Goal: Transaction & Acquisition: Purchase product/service

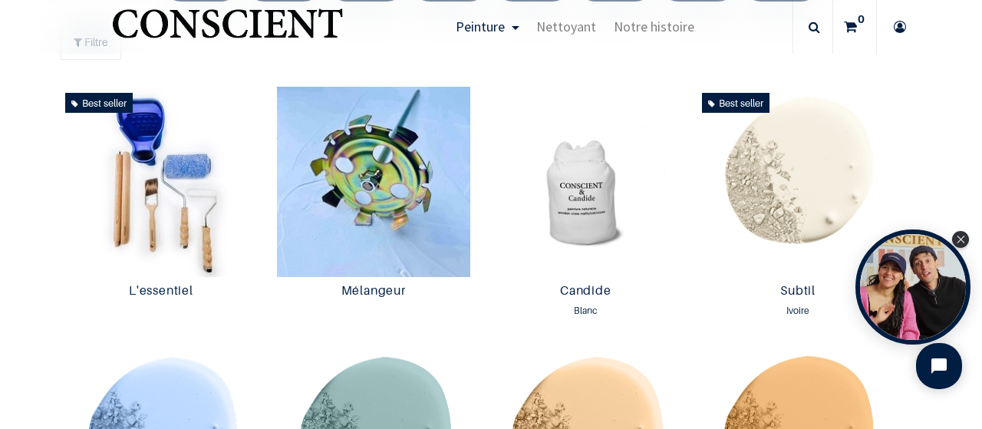
scroll to position [795, 0]
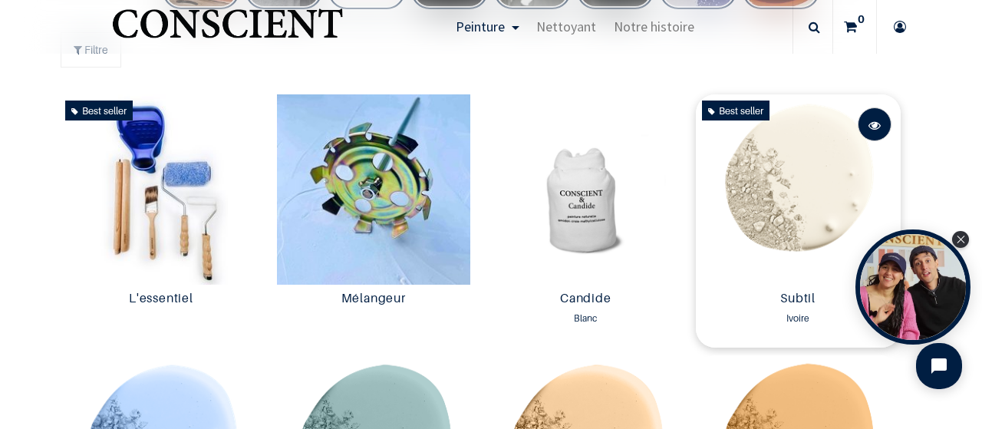
drag, startPoint x: 806, startPoint y: 197, endPoint x: 864, endPoint y: 131, distance: 87.6
click at [869, 131] on span at bounding box center [875, 125] width 12 height 34
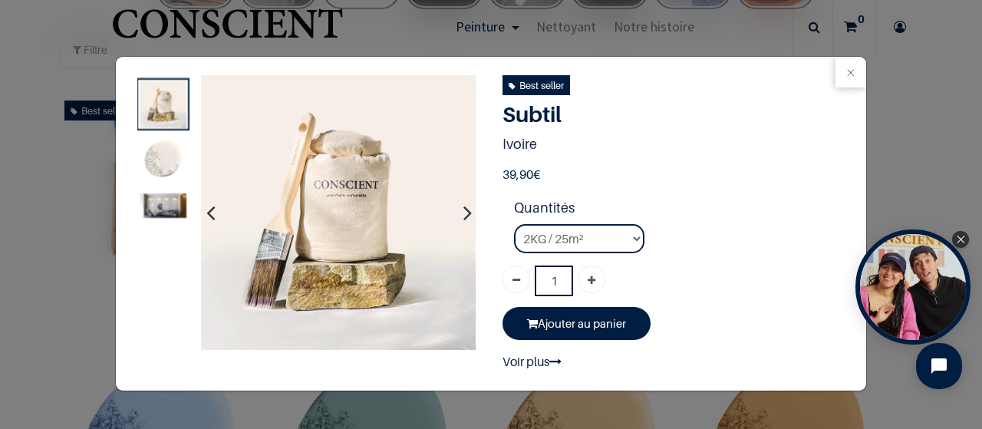
click at [162, 160] on img at bounding box center [163, 160] width 47 height 47
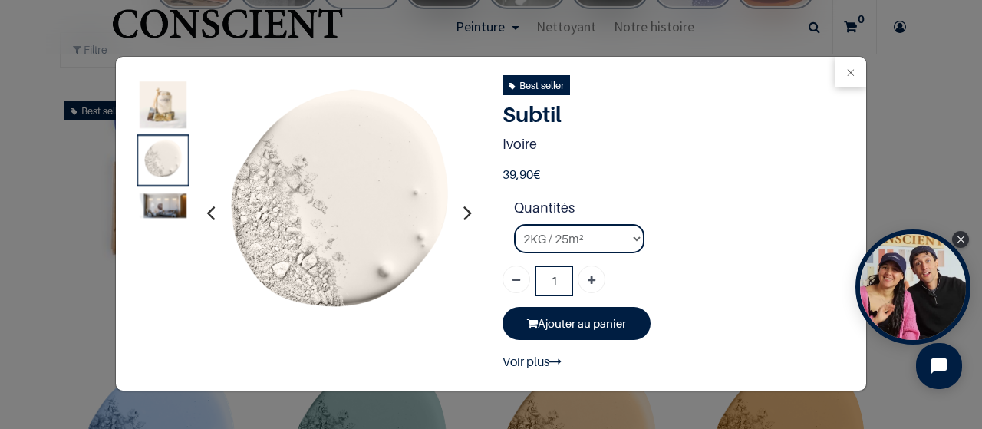
click at [170, 206] on img at bounding box center [163, 205] width 47 height 25
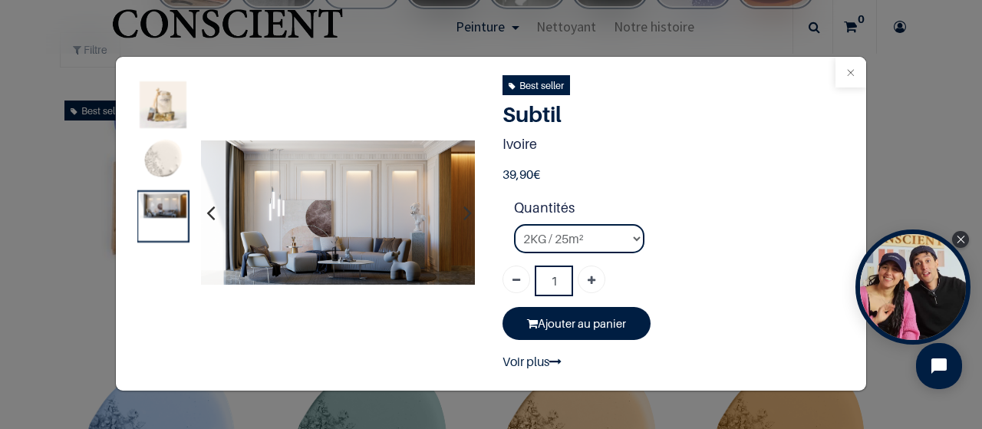
click at [845, 77] on button "Close" at bounding box center [851, 72] width 31 height 31
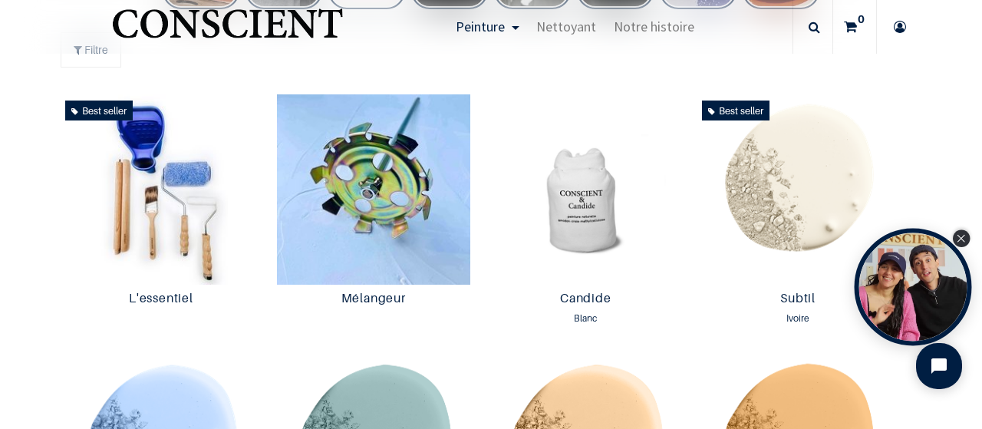
click at [964, 234] on div "Close Tolstoy widget" at bounding box center [961, 238] width 17 height 17
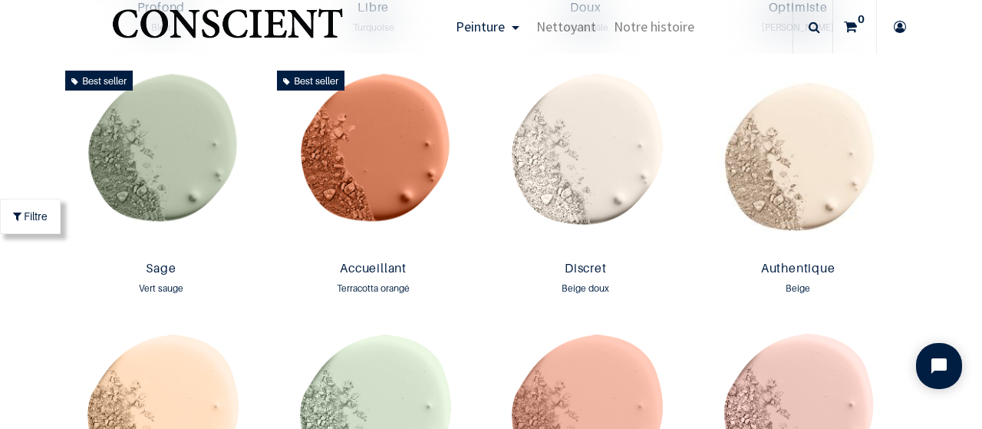
scroll to position [1321, 0]
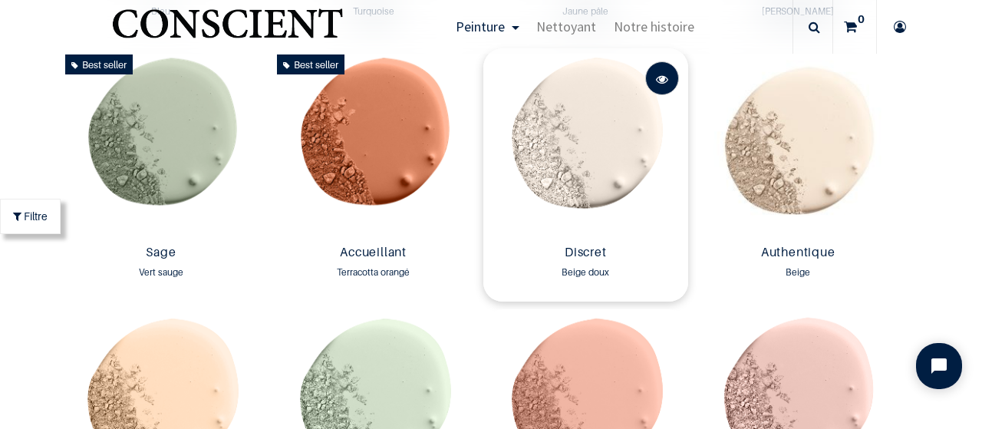
click at [656, 86] on span at bounding box center [662, 79] width 12 height 34
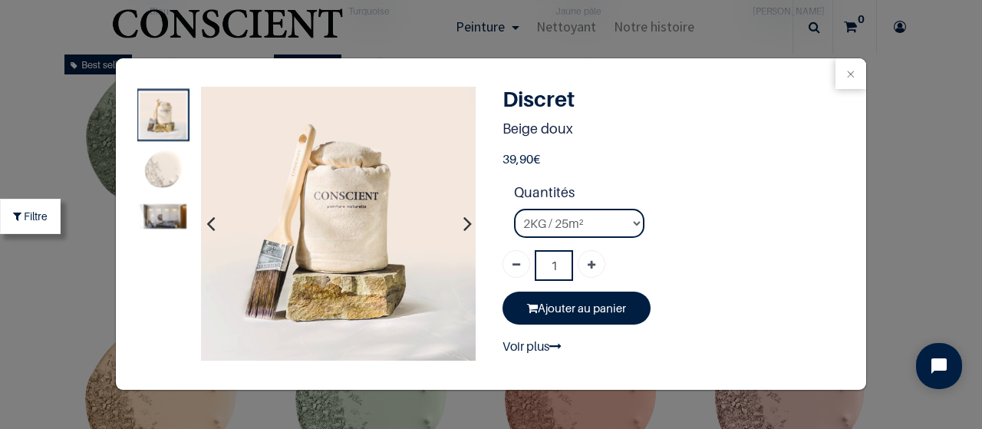
click at [164, 226] on img at bounding box center [163, 216] width 47 height 25
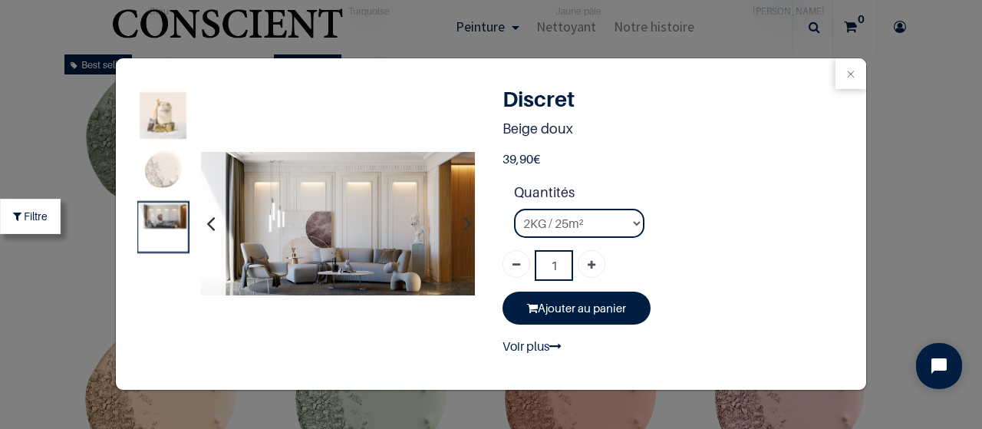
click at [168, 180] on img at bounding box center [163, 171] width 47 height 47
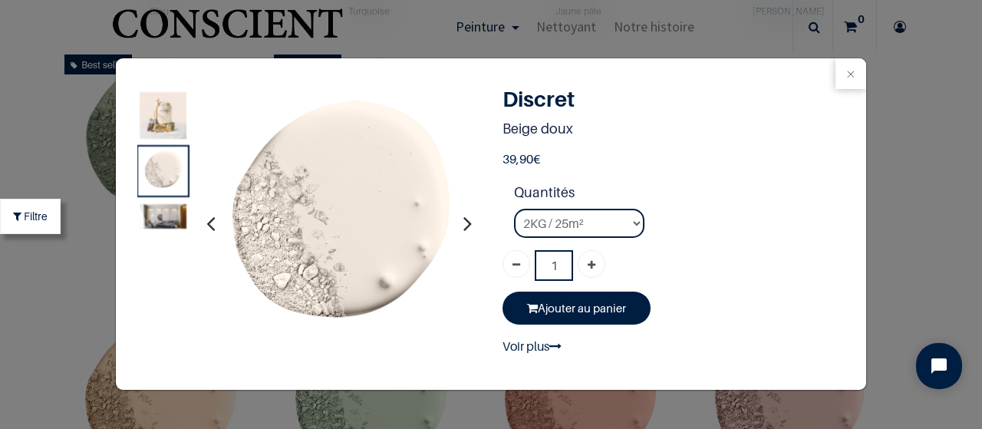
click at [174, 229] on img at bounding box center [163, 216] width 47 height 25
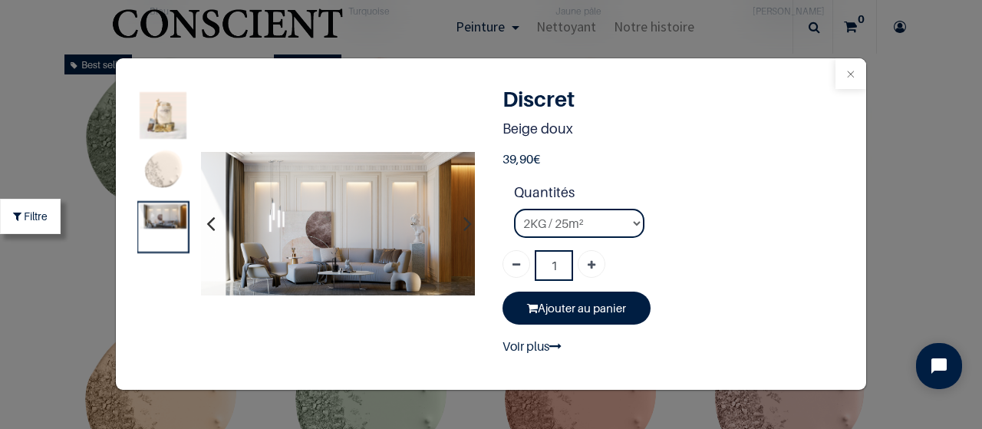
click at [844, 80] on button "Close" at bounding box center [851, 73] width 31 height 31
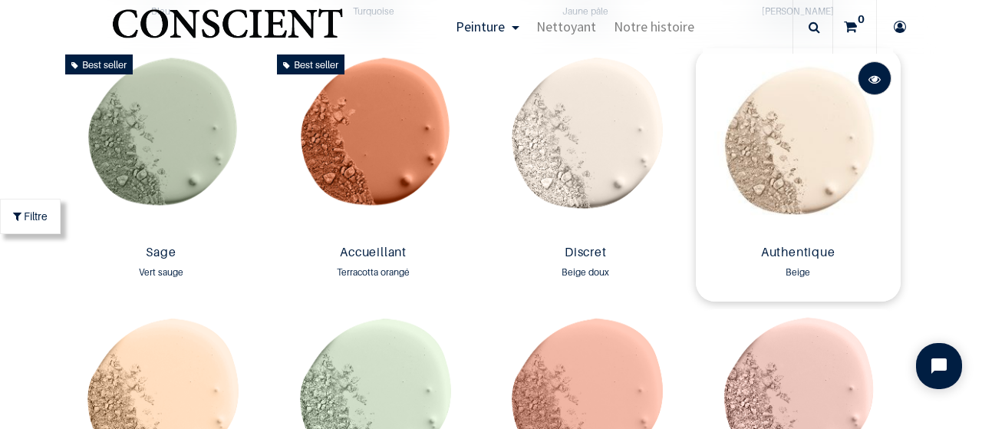
click at [869, 90] on span at bounding box center [875, 79] width 12 height 34
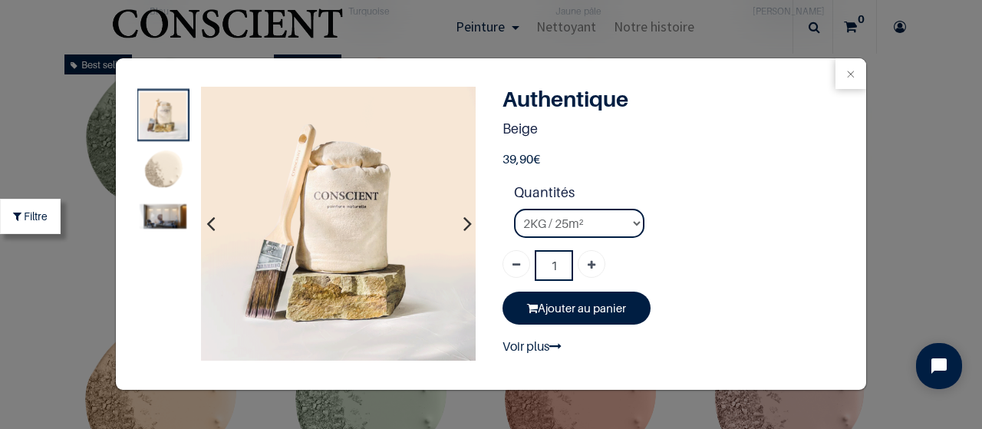
click at [170, 216] on img at bounding box center [163, 216] width 47 height 25
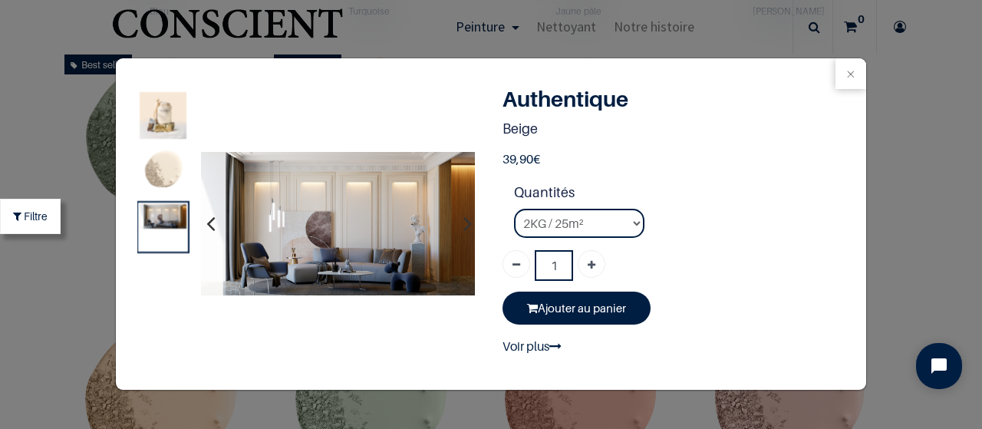
click at [163, 180] on img at bounding box center [163, 171] width 47 height 47
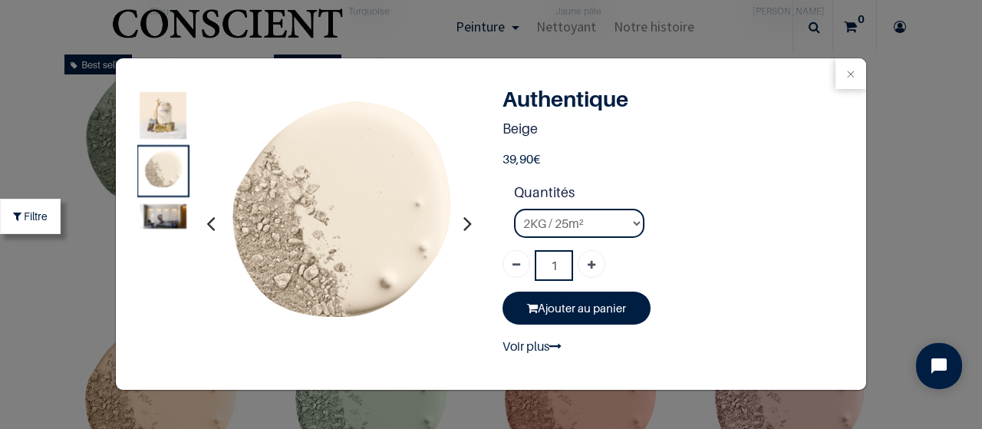
click at [166, 217] on img at bounding box center [163, 216] width 47 height 25
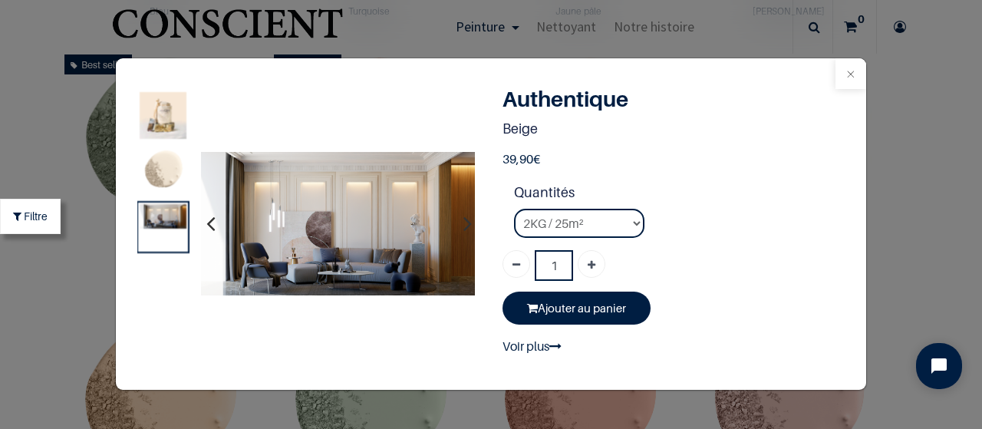
click at [848, 77] on button "Close" at bounding box center [851, 73] width 31 height 31
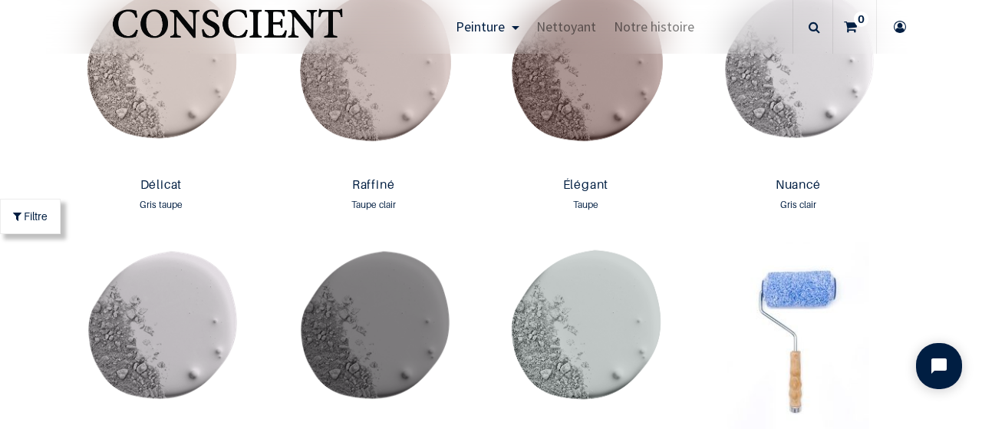
scroll to position [2336, 0]
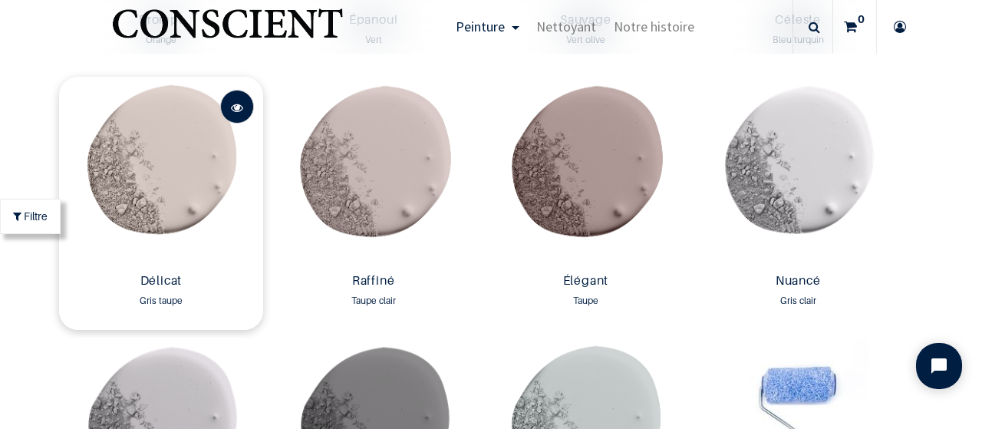
click at [232, 116] on span at bounding box center [237, 108] width 12 height 34
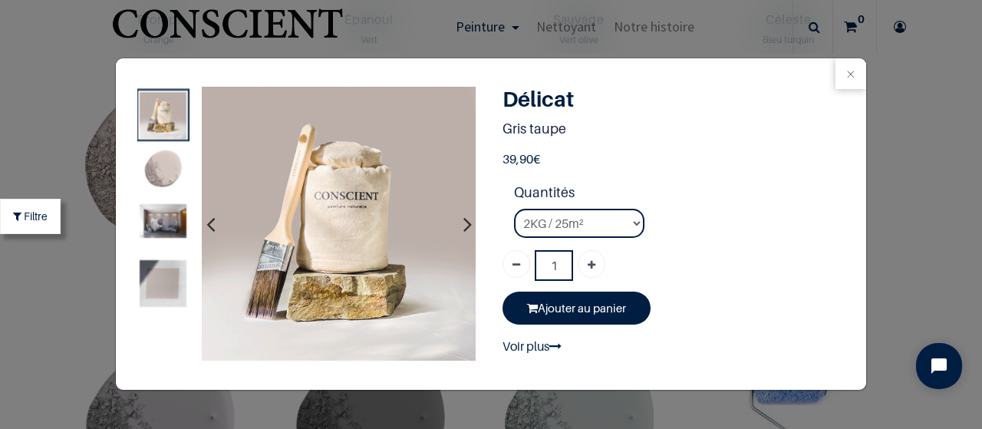
click at [170, 228] on img at bounding box center [163, 221] width 47 height 34
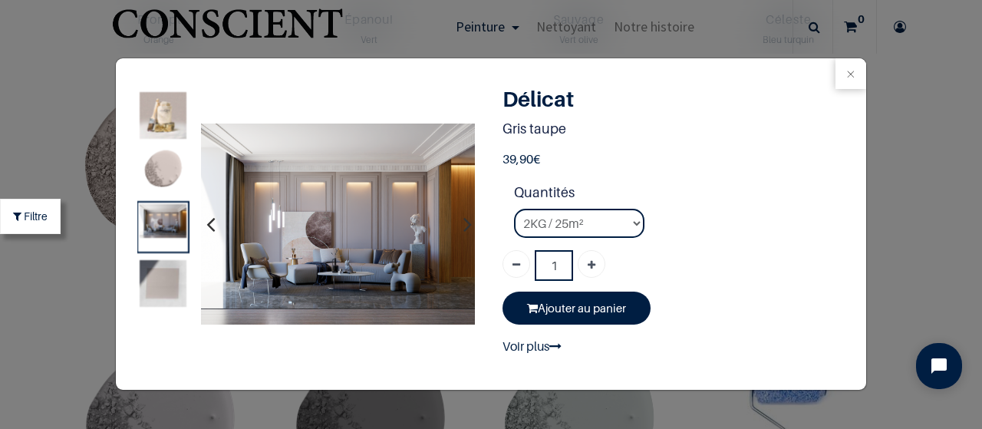
click at [168, 288] on img at bounding box center [163, 283] width 47 height 47
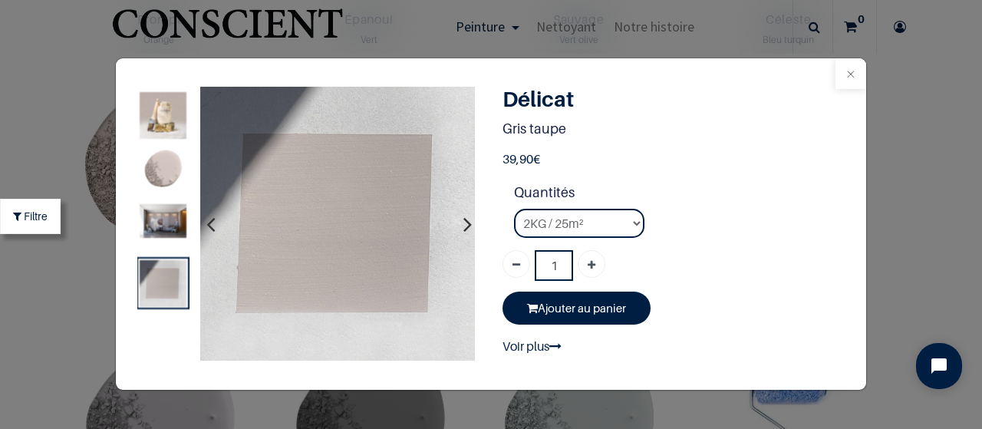
click at [846, 74] on button "Close" at bounding box center [851, 73] width 31 height 31
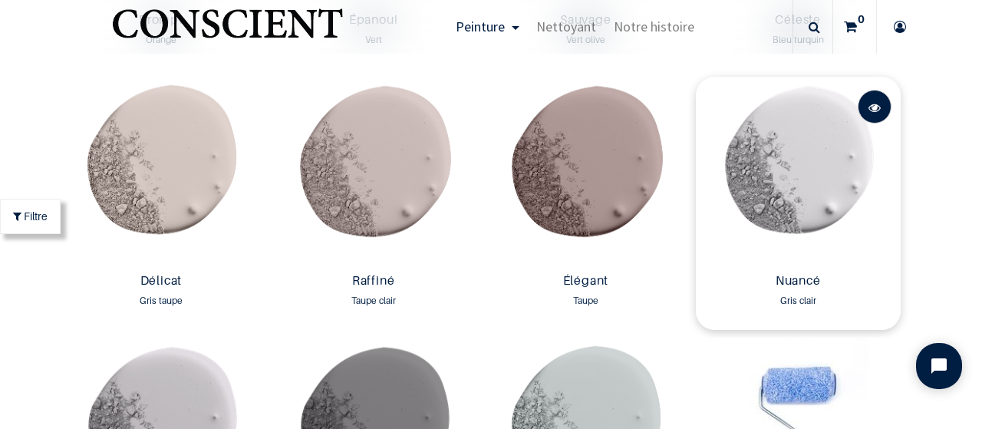
click at [869, 108] on span at bounding box center [875, 108] width 12 height 34
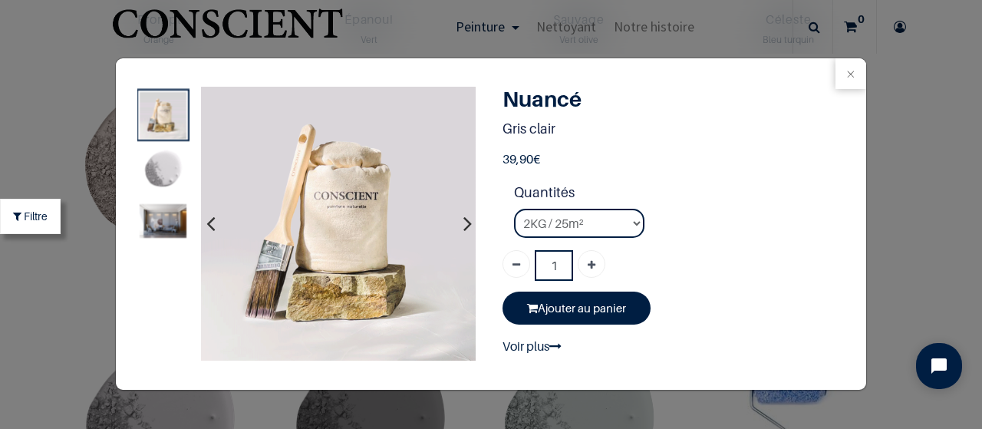
click at [157, 232] on img at bounding box center [163, 221] width 47 height 34
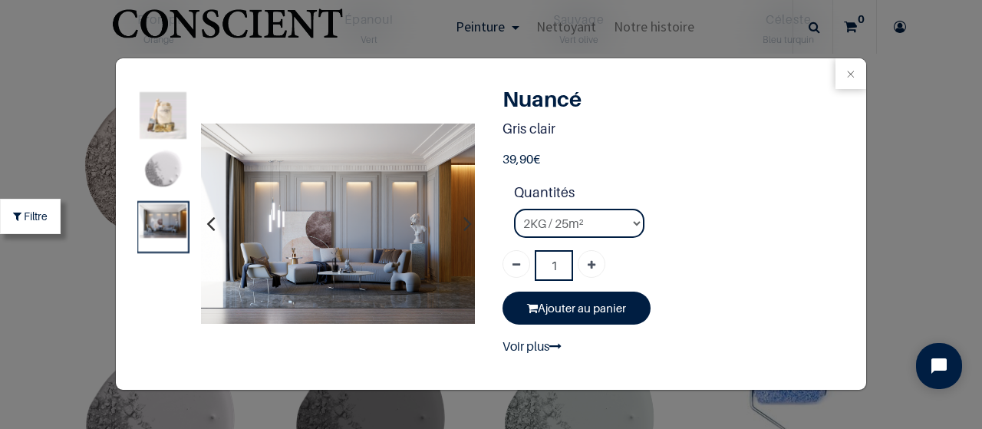
click at [55, 137] on div "1" at bounding box center [491, 214] width 982 height 429
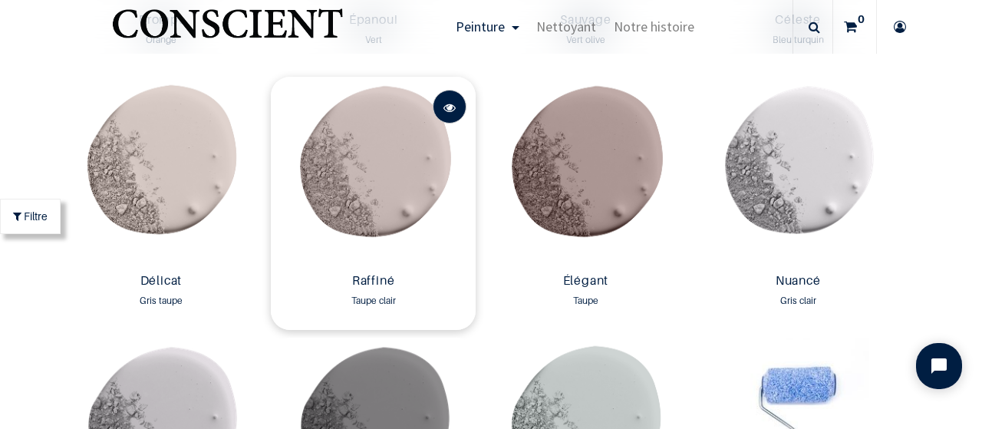
click at [452, 110] on link at bounding box center [450, 107] width 34 height 34
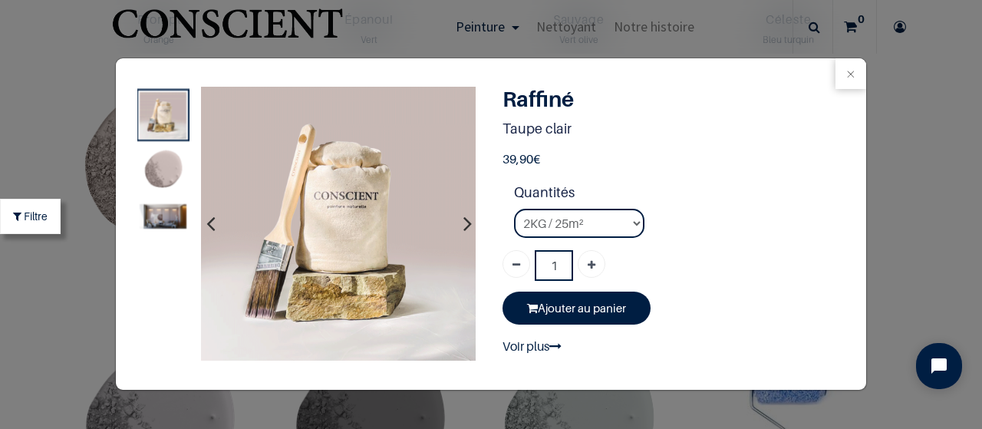
click at [157, 219] on img at bounding box center [163, 216] width 47 height 25
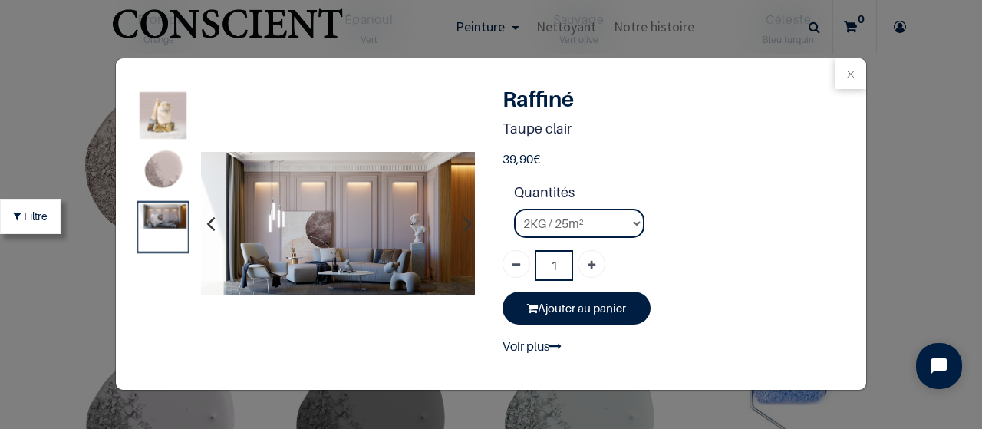
click at [915, 111] on div "1" at bounding box center [491, 214] width 982 height 429
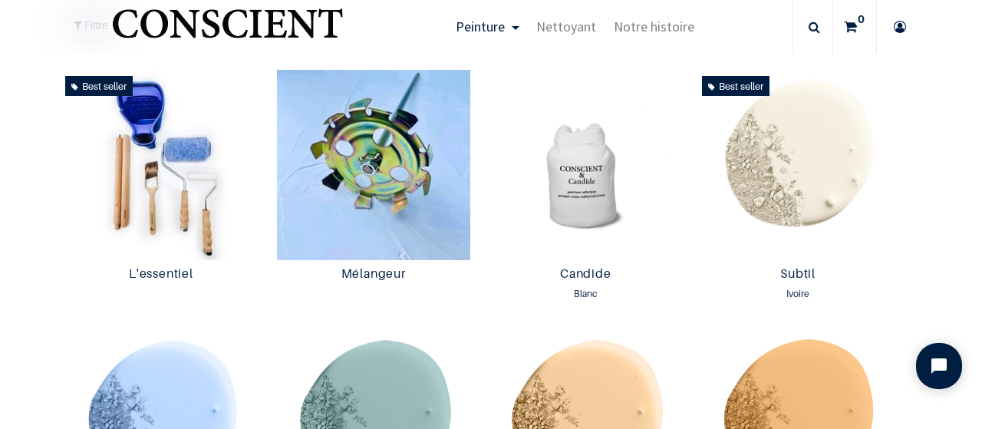
scroll to position [819, 0]
click at [823, 164] on img at bounding box center [798, 165] width 205 height 190
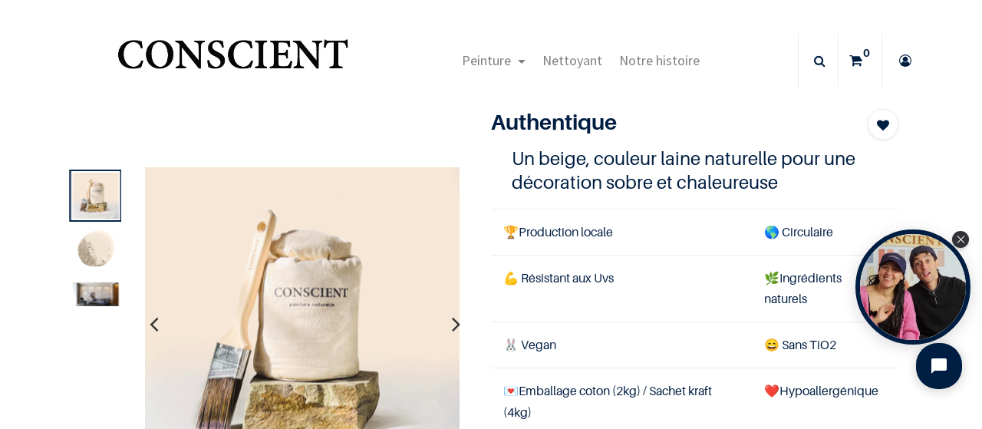
click at [107, 292] on img at bounding box center [95, 294] width 46 height 24
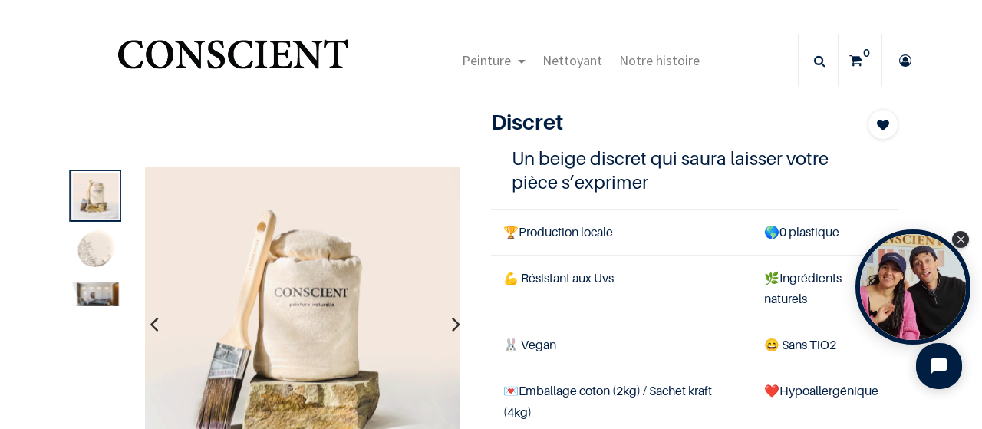
click at [94, 303] on img at bounding box center [95, 294] width 46 height 24
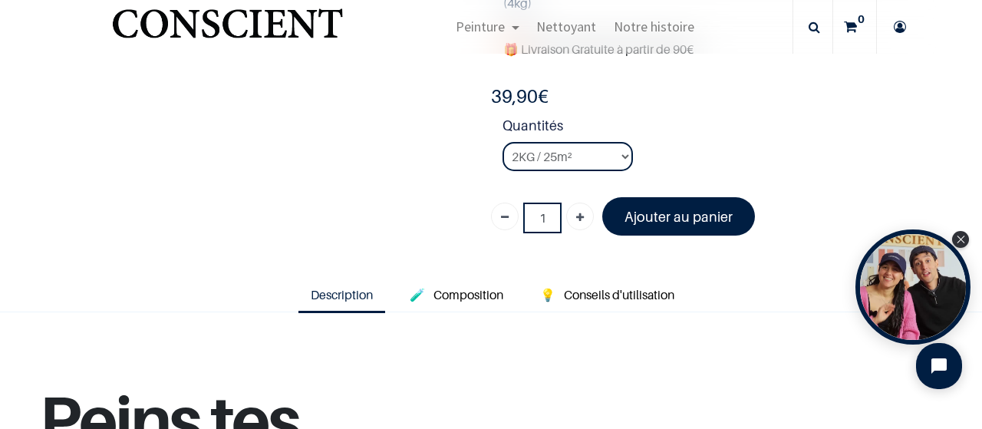
scroll to position [322, 0]
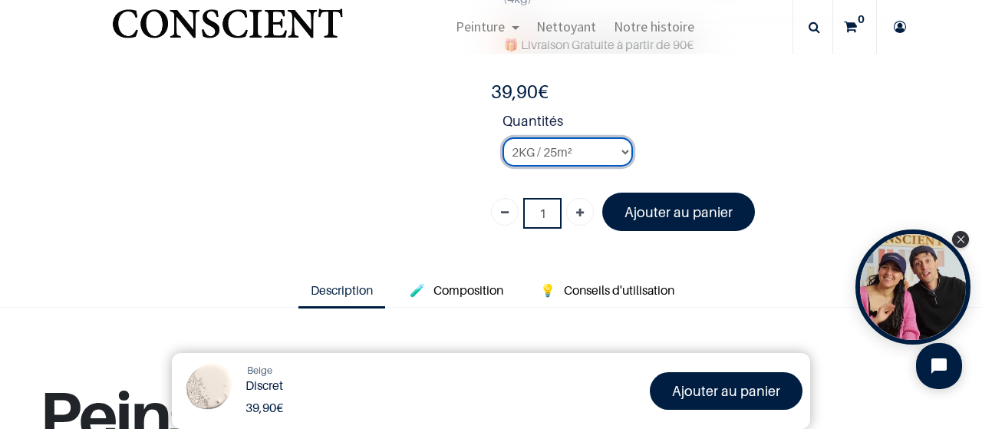
click at [604, 148] on select "2KG / 25m² 4KG / 50m² 8KG / 100m² Testeur" at bounding box center [568, 151] width 130 height 29
click at [503, 137] on select "2KG / 25m² 4KG / 50m² 8KG / 100m² Testeur" at bounding box center [568, 151] width 130 height 29
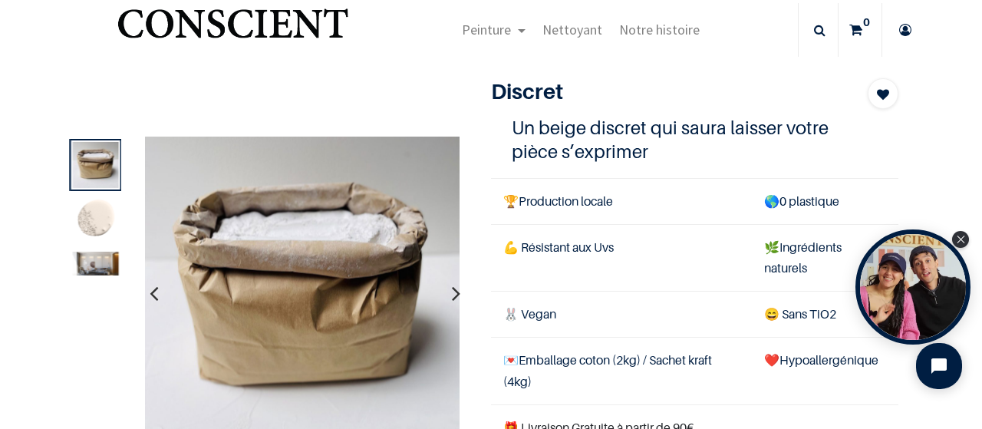
scroll to position [35, 0]
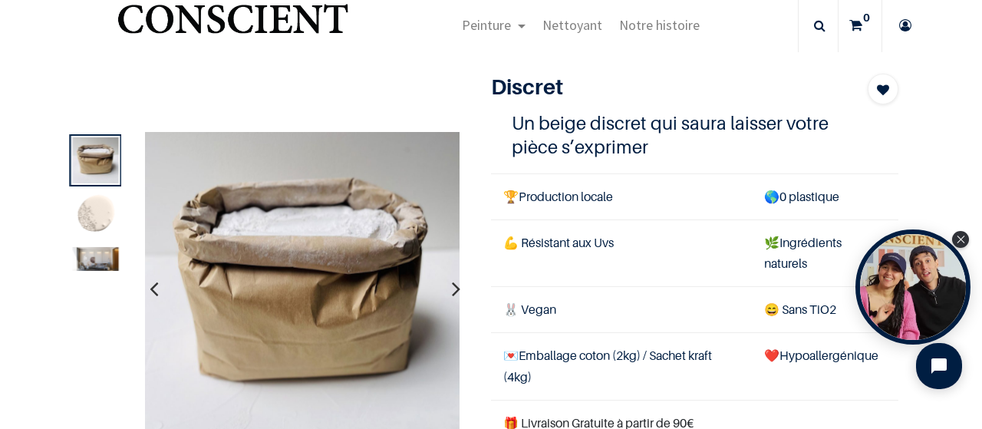
click at [452, 291] on icon "button" at bounding box center [456, 288] width 8 height 41
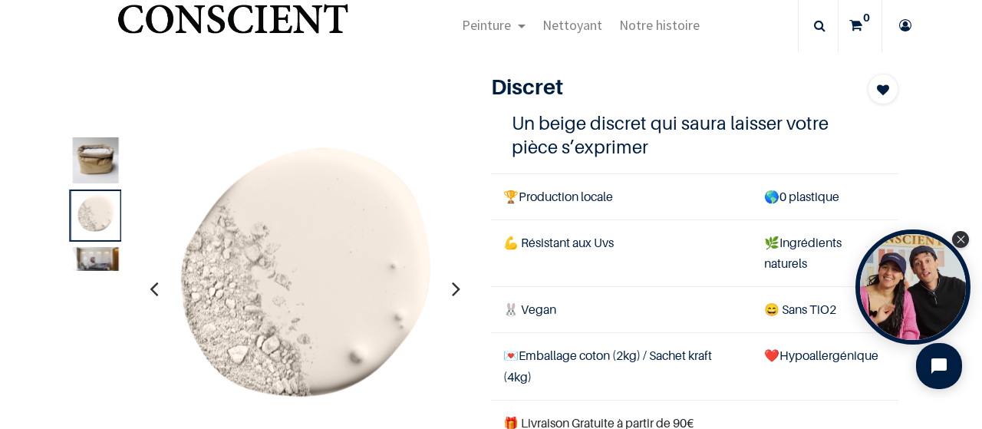
click at [452, 291] on icon "button" at bounding box center [456, 288] width 8 height 41
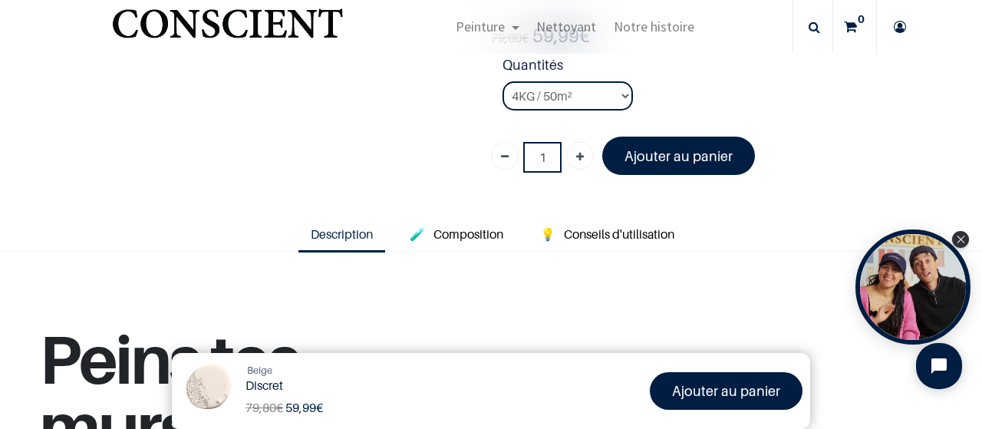
scroll to position [312, 0]
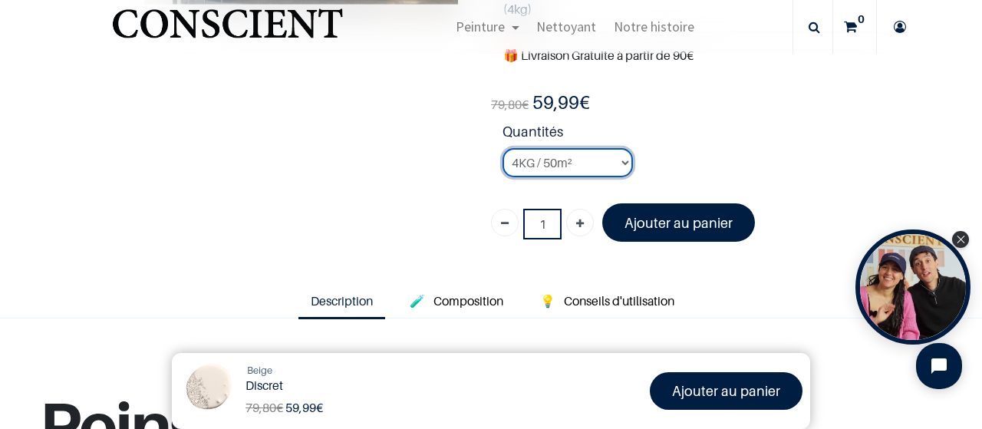
click at [593, 163] on select "2KG / 25m² 4KG / 50m² 8KG / 100m² Testeur" at bounding box center [568, 162] width 130 height 29
click at [503, 148] on select "2KG / 25m² 4KG / 50m² 8KG / 100m² Testeur" at bounding box center [568, 162] width 130 height 29
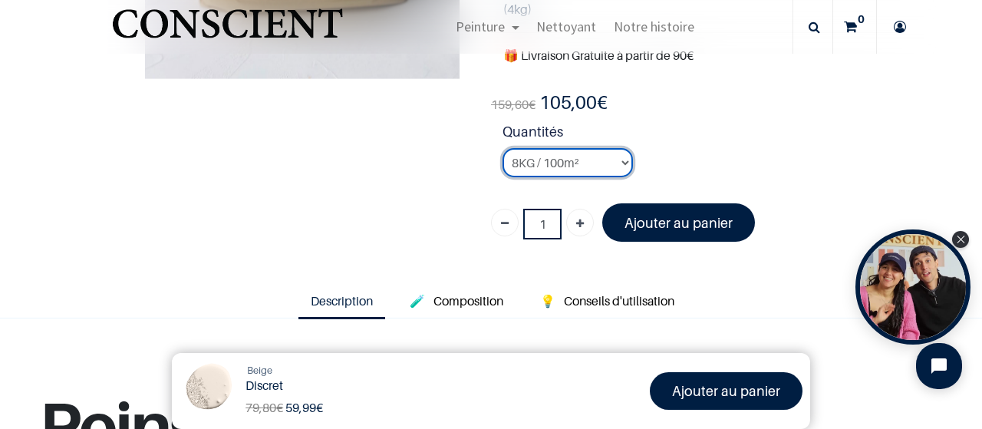
click at [609, 157] on select "2KG / 25m² 4KG / 50m² 8KG / 100m² Testeur" at bounding box center [568, 162] width 130 height 29
click at [503, 148] on select "2KG / 25m² 4KG / 50m² 8KG / 100m² Testeur" at bounding box center [568, 162] width 130 height 29
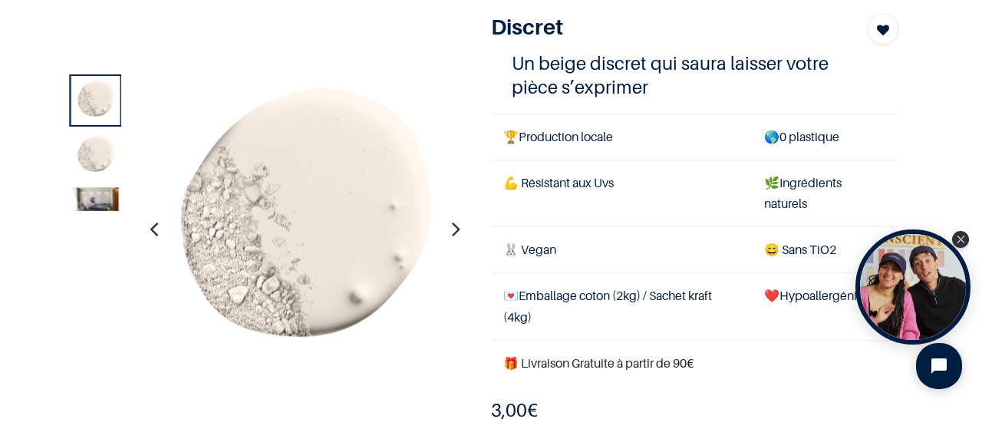
scroll to position [67, 0]
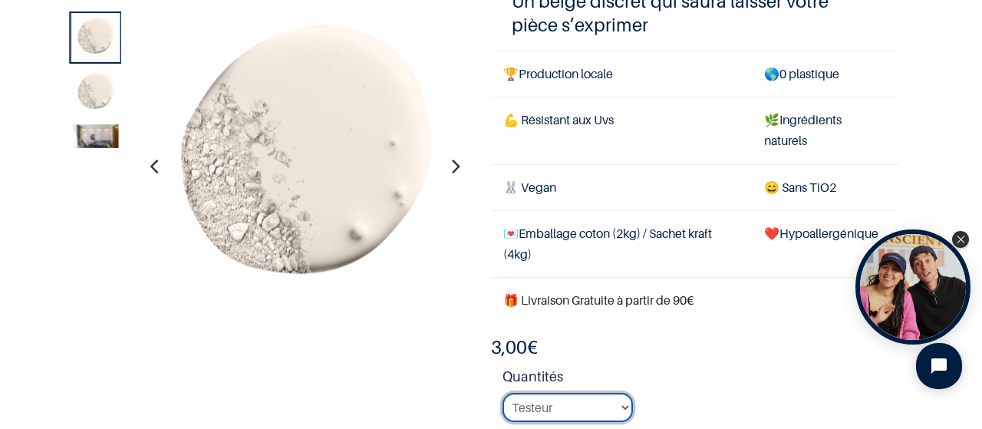
scroll to position [183, 0]
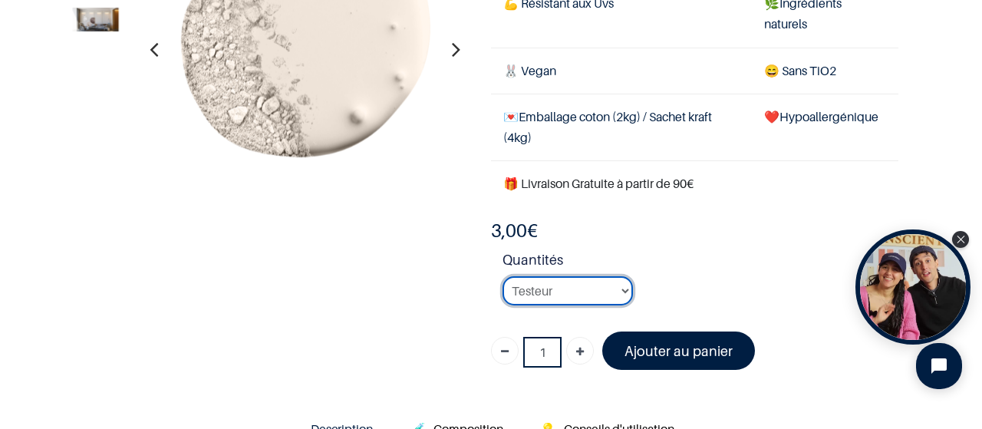
click at [613, 283] on select "2KG / 25m² 4KG / 50m² 8KG / 100m² Testeur" at bounding box center [568, 290] width 130 height 29
click at [503, 276] on select "2KG / 25m² 4KG / 50m² 8KG / 100m² Testeur" at bounding box center [568, 290] width 130 height 29
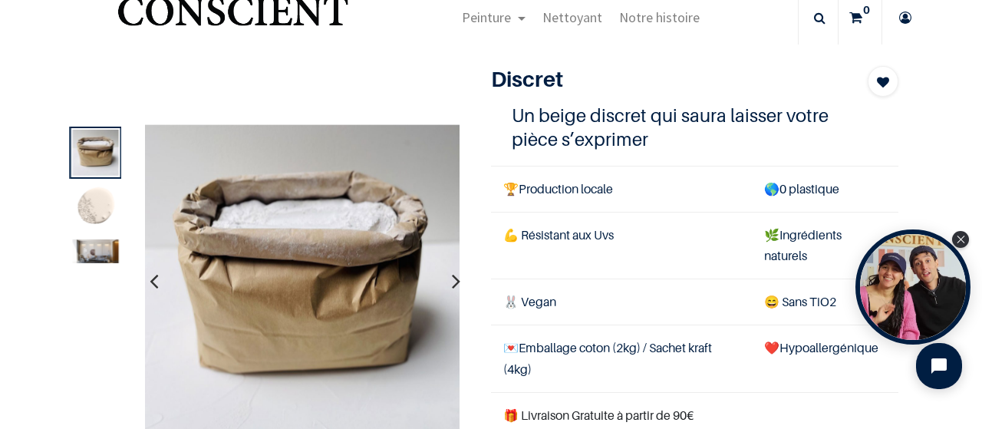
scroll to position [38, 0]
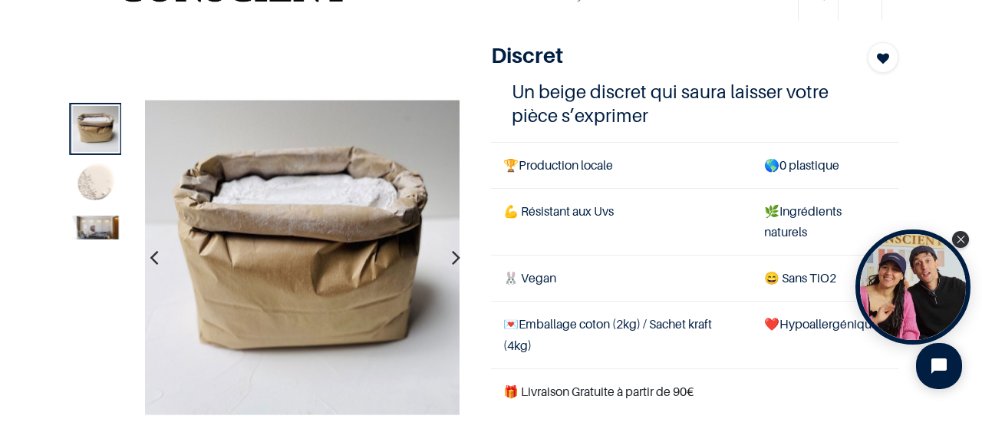
scroll to position [101, 0]
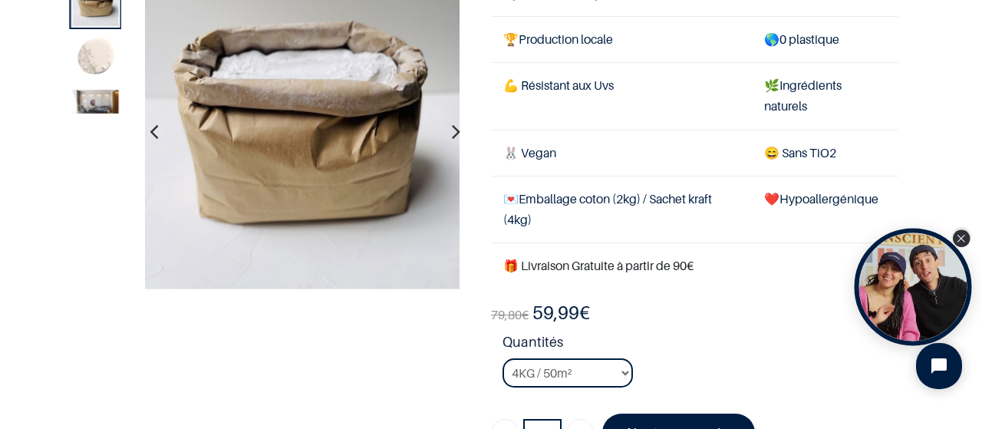
click at [963, 242] on icon "Close Tolstoy widget" at bounding box center [961, 239] width 8 height 8
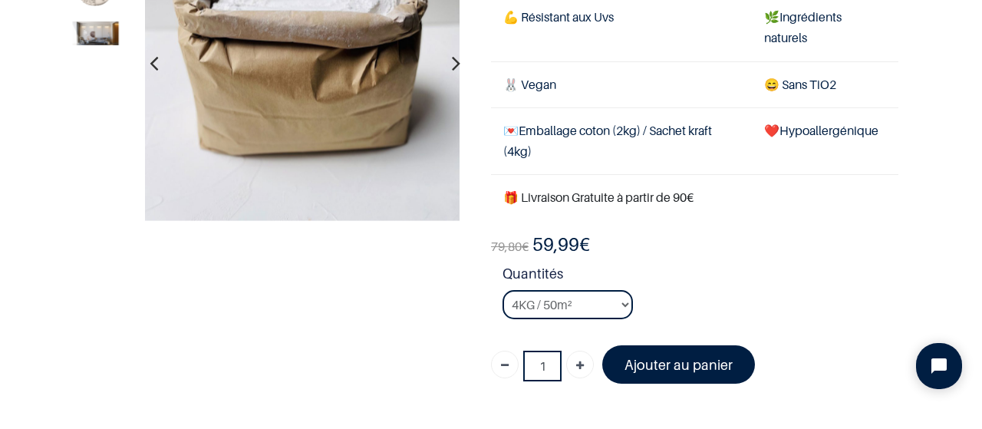
scroll to position [175, 0]
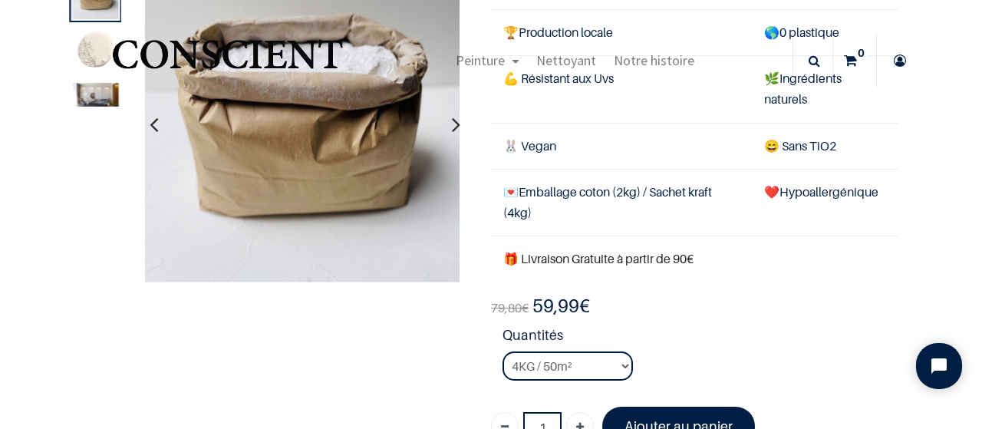
scroll to position [113, 0]
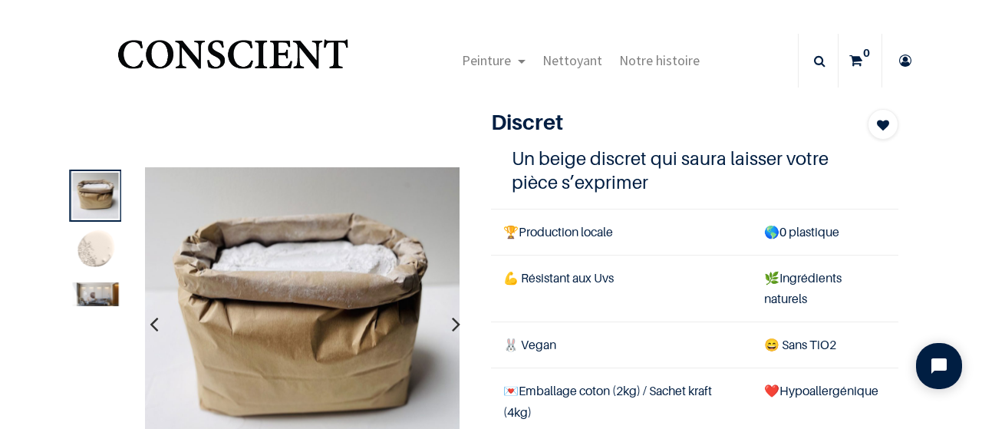
click at [95, 293] on img at bounding box center [95, 294] width 46 height 24
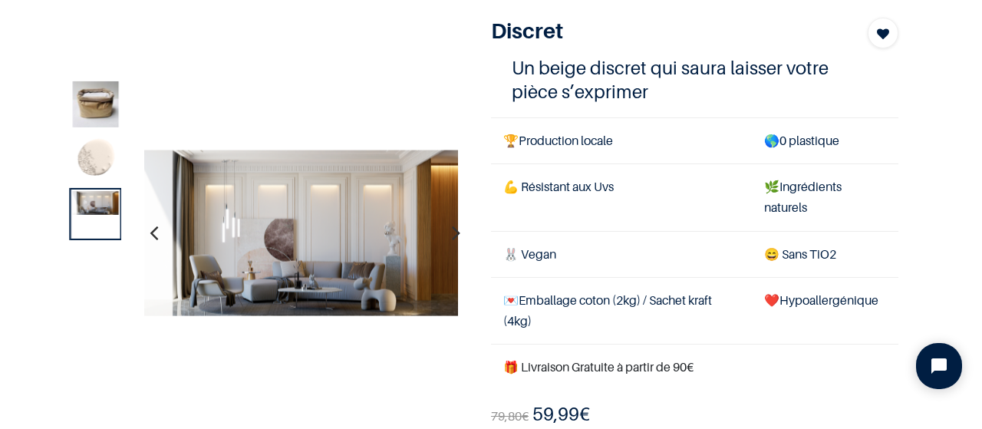
scroll to position [211, 0]
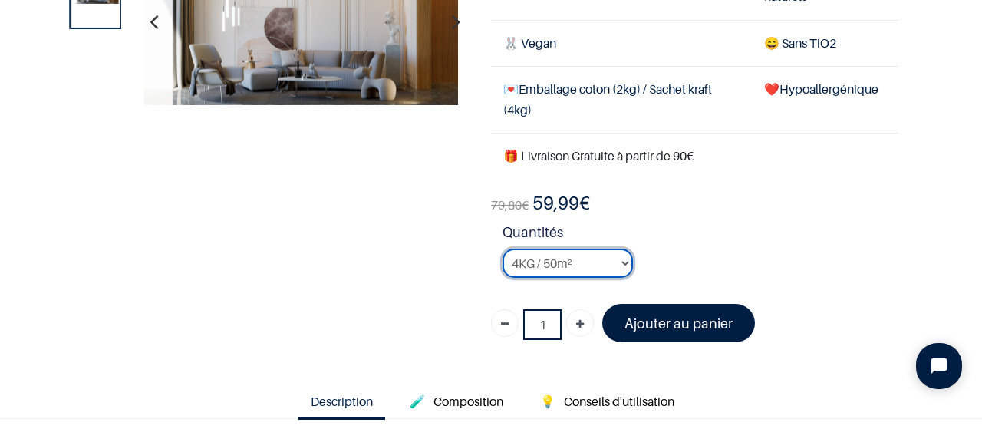
click at [551, 262] on select "2KG / 25m² 4KG / 50m² 8KG / 100m² Testeur" at bounding box center [568, 263] width 130 height 29
select select "22"
click at [503, 249] on select "2KG / 25m² 4KG / 50m² 8KG / 100m² Testeur" at bounding box center [568, 263] width 130 height 29
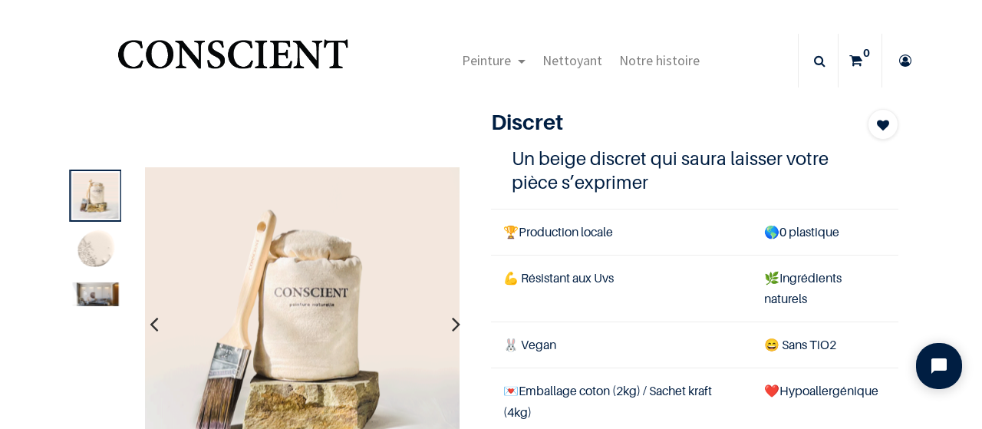
click at [81, 299] on img at bounding box center [95, 294] width 46 height 24
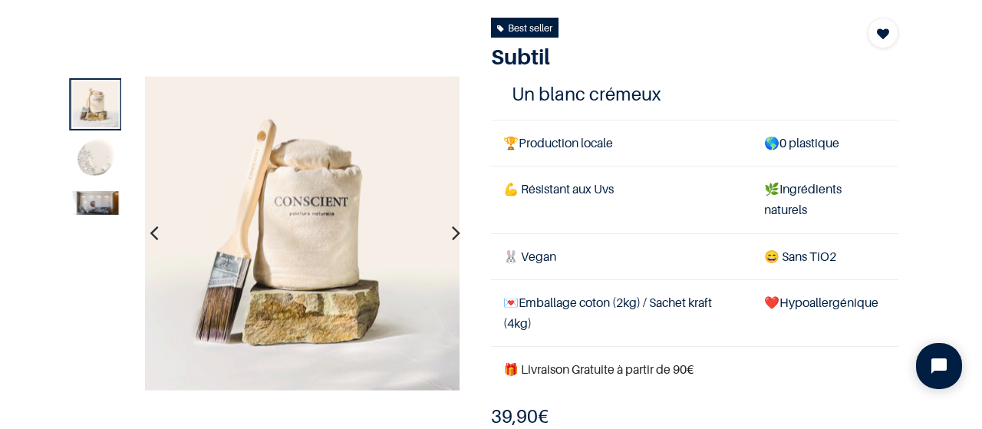
scroll to position [100, 0]
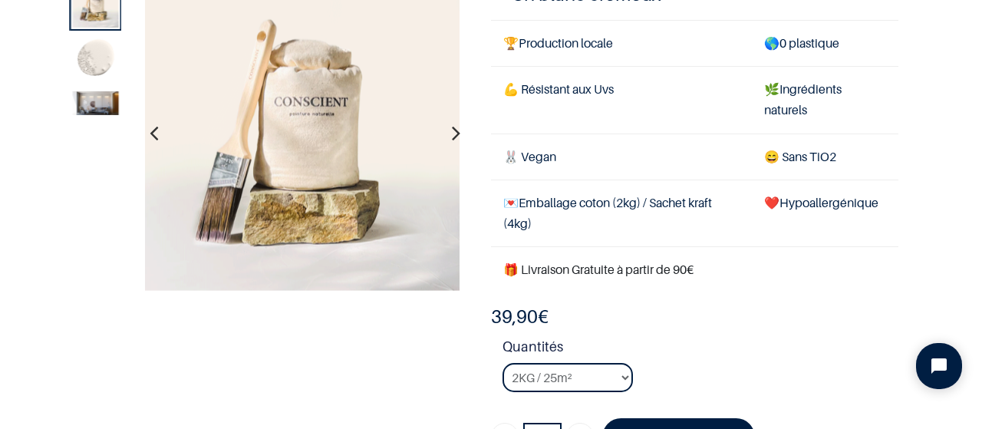
click at [101, 106] on img at bounding box center [95, 104] width 46 height 24
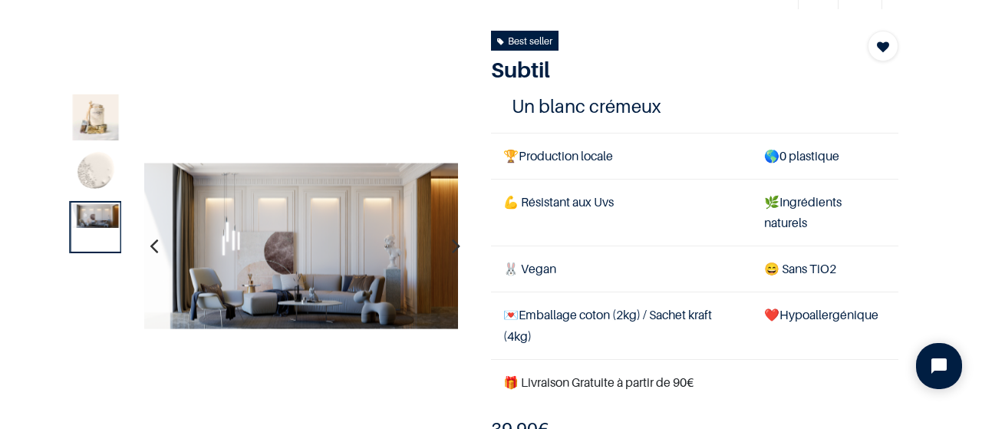
scroll to position [0, 0]
